Goal: Book appointment/travel/reservation

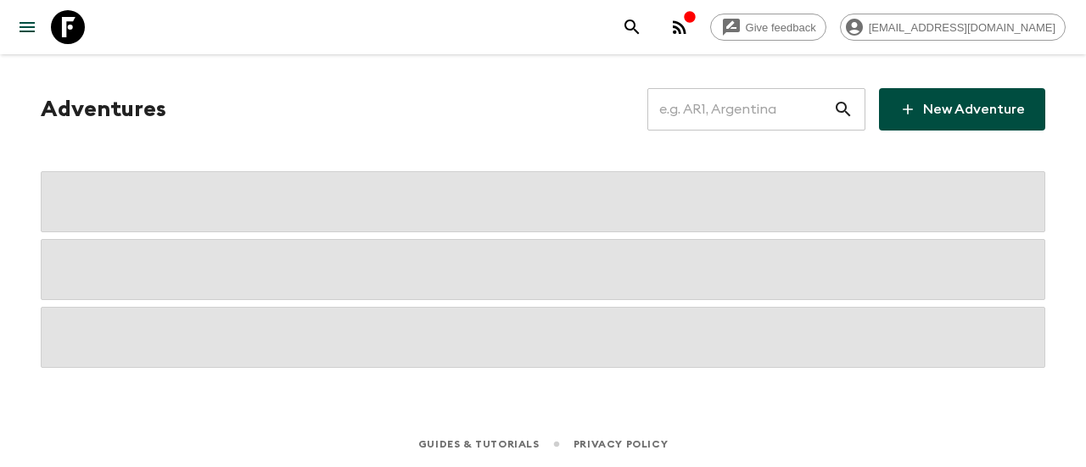
click at [689, 117] on input "text" at bounding box center [740, 109] width 186 height 47
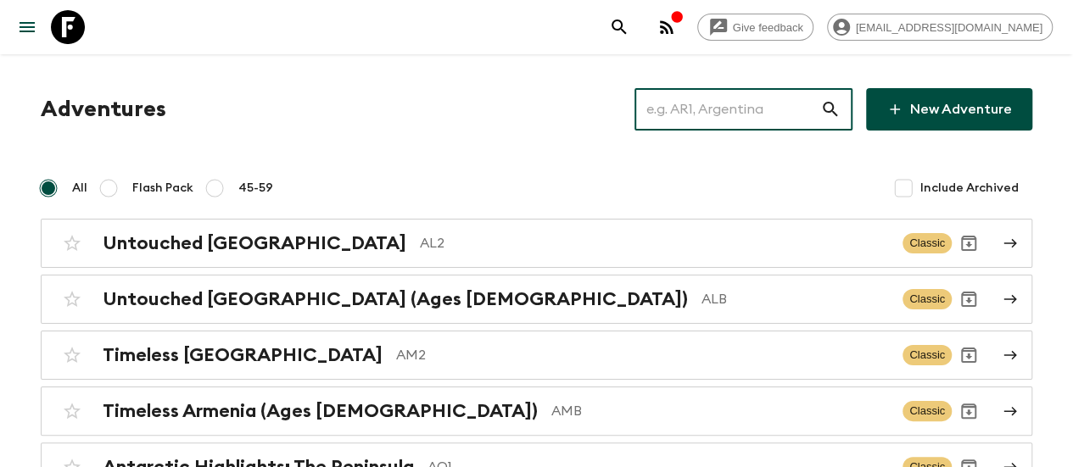
paste input "[GEOGRAPHIC_DATA]"
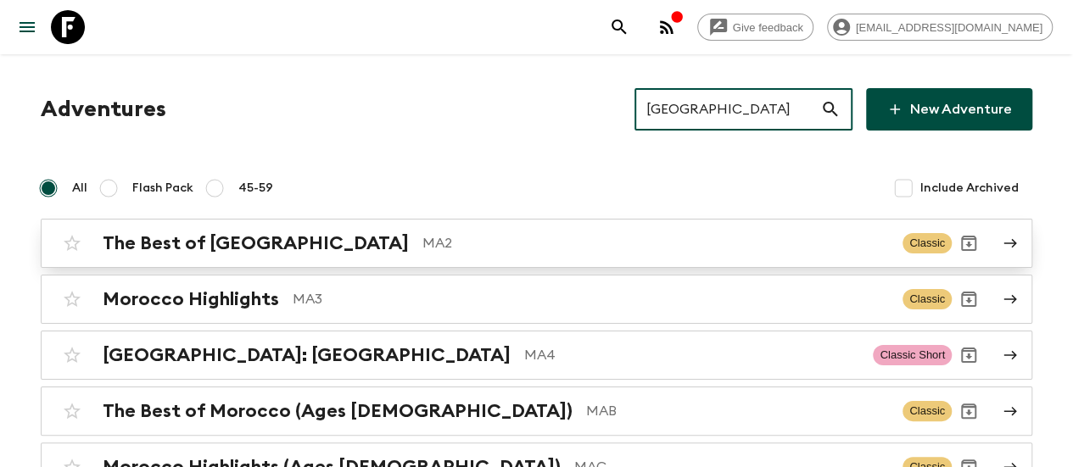
type input "[GEOGRAPHIC_DATA]"
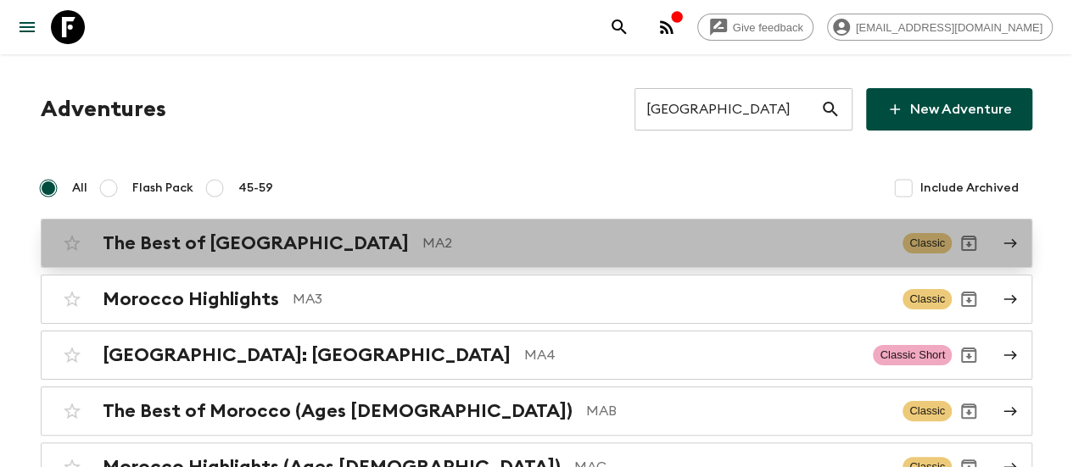
click at [271, 229] on div "The Best of Morocco MA2 Classic" at bounding box center [503, 243] width 896 height 34
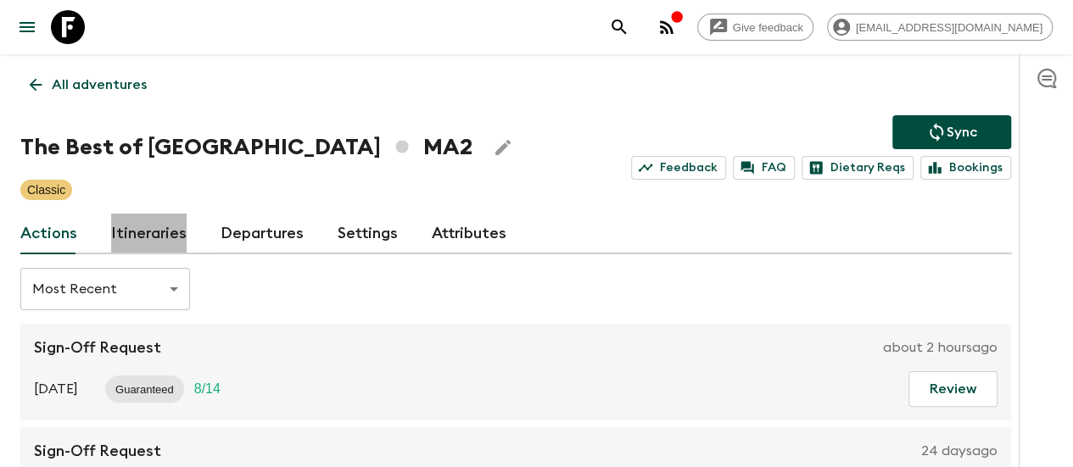
click at [185, 227] on link "Itineraries" at bounding box center [148, 234] width 75 height 41
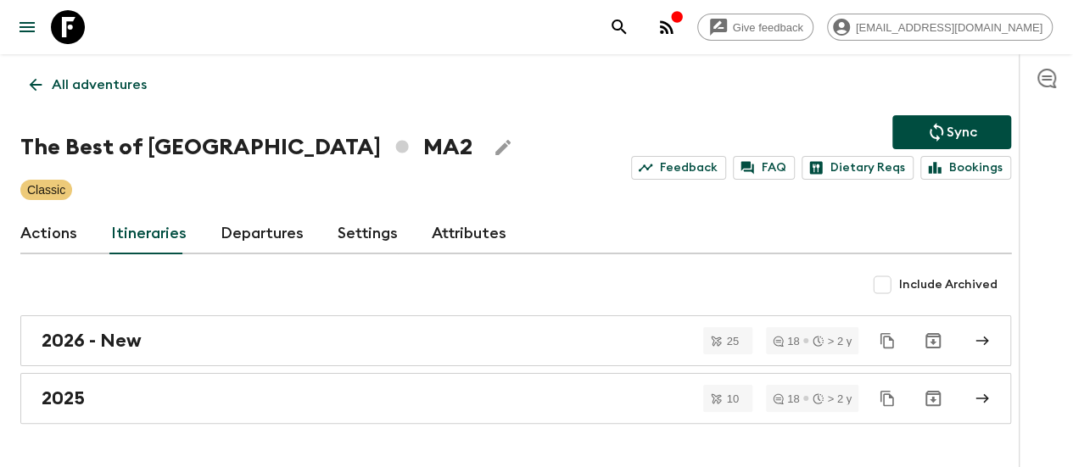
scroll to position [47, 0]
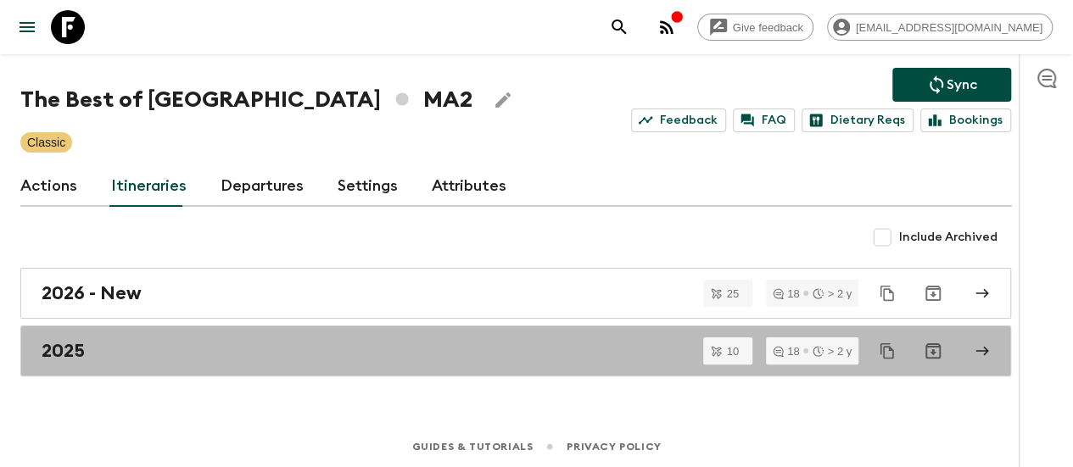
click at [287, 361] on link "2025" at bounding box center [515, 351] width 991 height 51
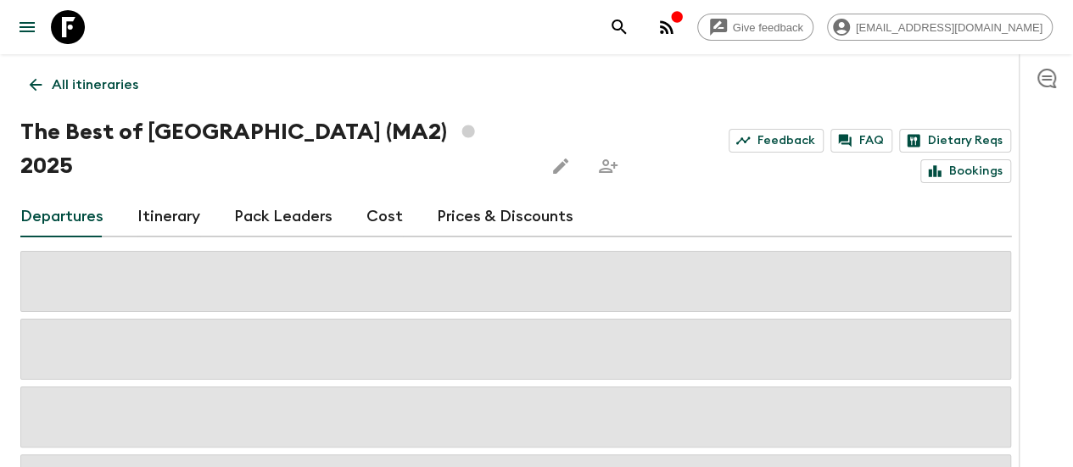
click at [188, 197] on link "Itinerary" at bounding box center [168, 217] width 63 height 41
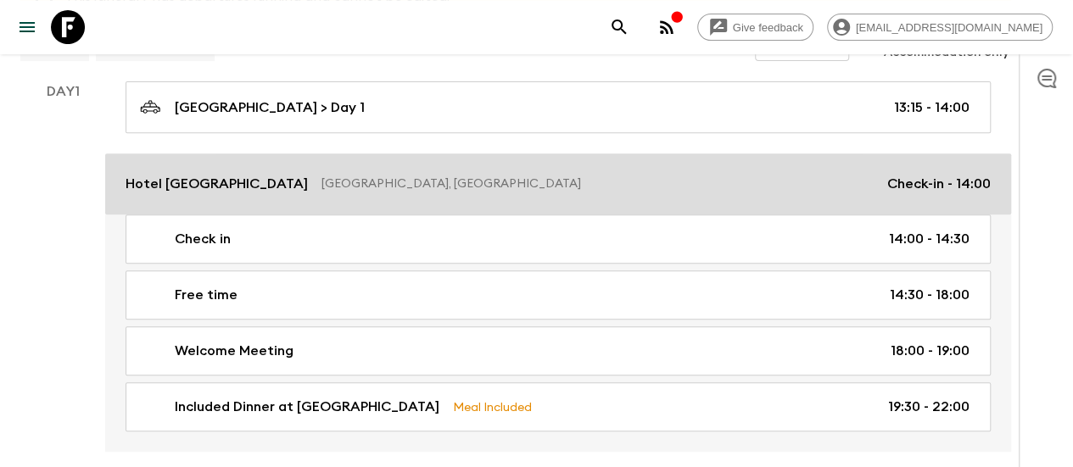
scroll to position [277, 0]
